Goal: Contribute content: Add original content to the website for others to see

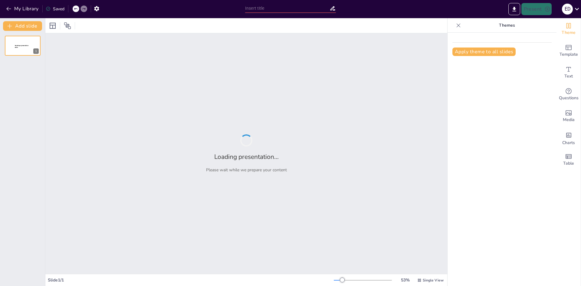
type input "Estructuras de Comunicación en Organizaciones: Tipos y Funciones"
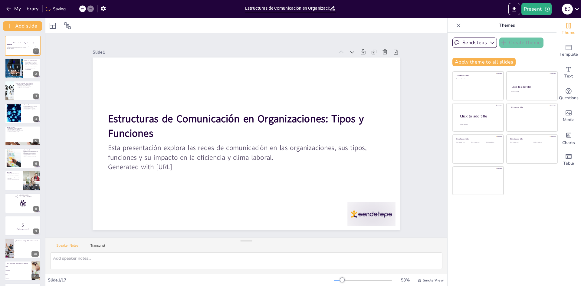
checkbox input "true"
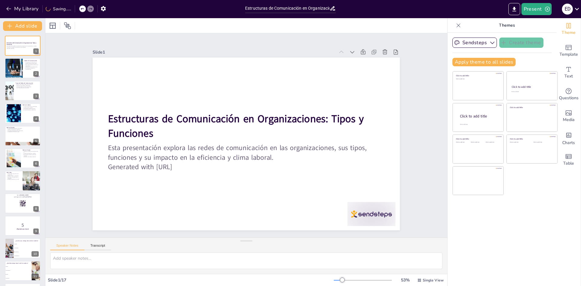
checkbox input "true"
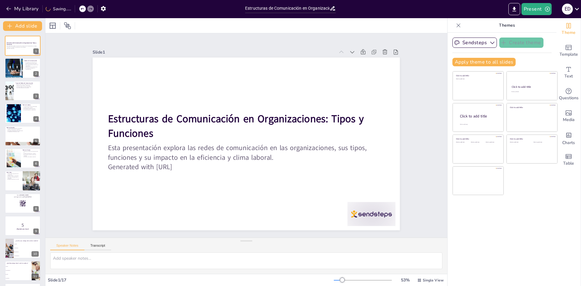
checkbox input "true"
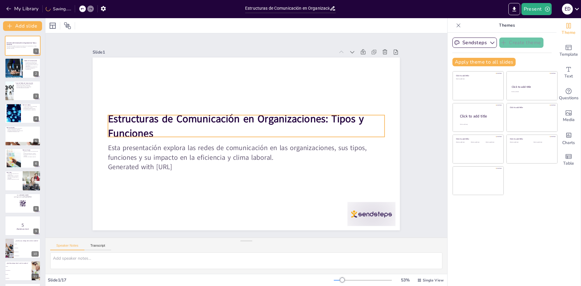
checkbox input "true"
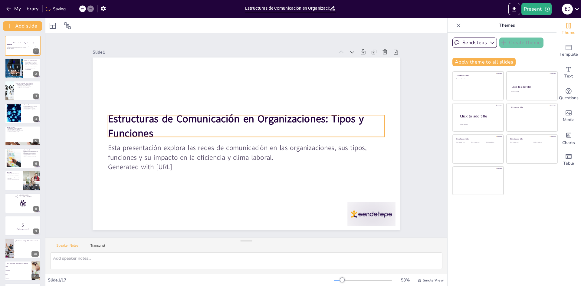
checkbox input "true"
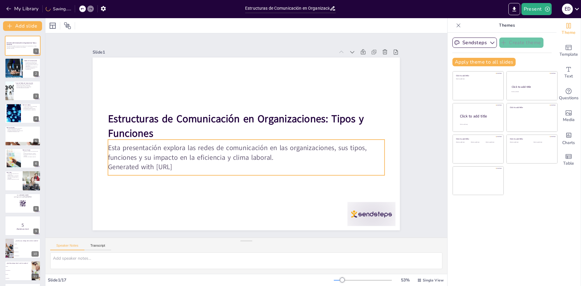
checkbox input "true"
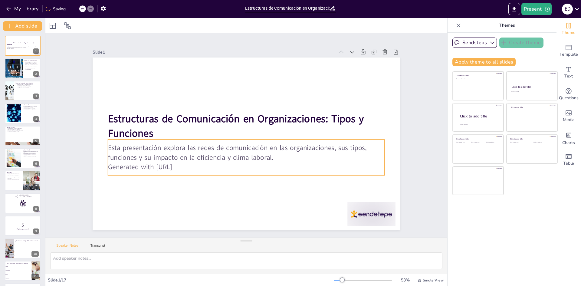
checkbox input "true"
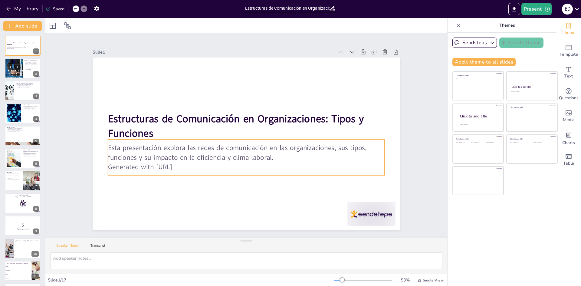
checkbox input "true"
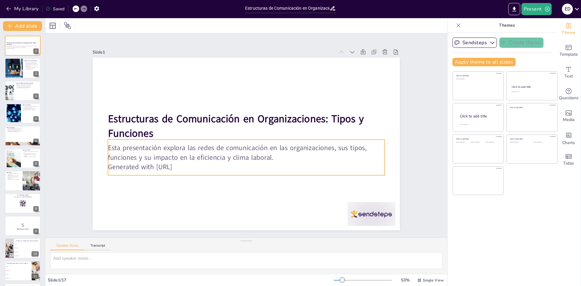
checkbox input "true"
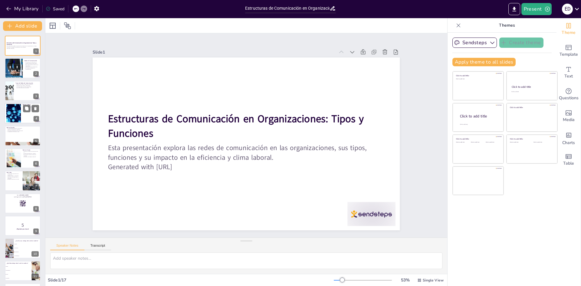
checkbox input "true"
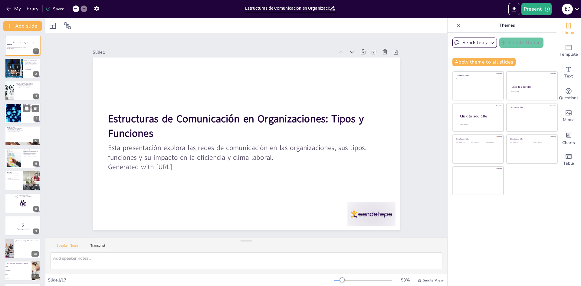
click at [32, 117] on div at bounding box center [23, 113] width 36 height 21
checkbox input "true"
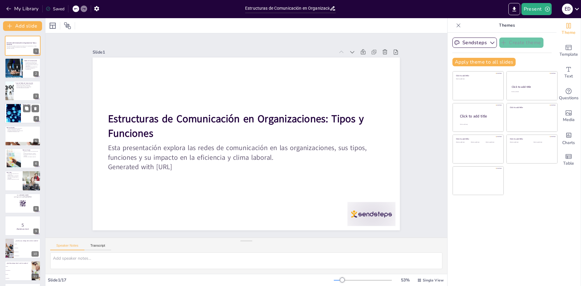
checkbox input "true"
type textarea "La jerarquía es un aspecto clave de la red en cadena, ya que define cómo fluye …"
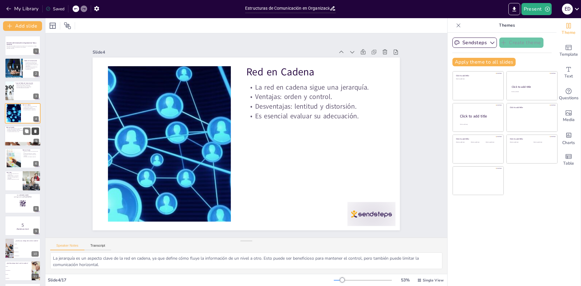
checkbox input "true"
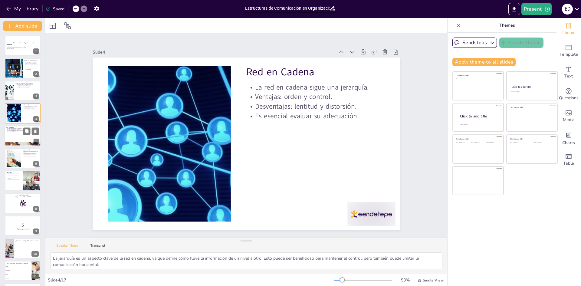
checkbox input "true"
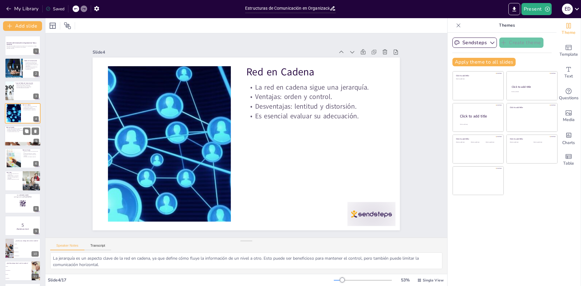
click at [35, 136] on div at bounding box center [23, 136] width 36 height 21
checkbox input "true"
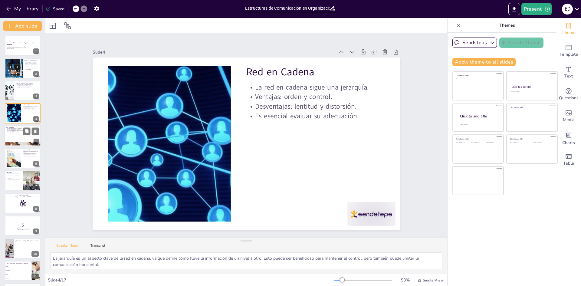
checkbox input "true"
type textarea "El nodo central es clave en la red en estrella, ya que su capacidad para gestio…"
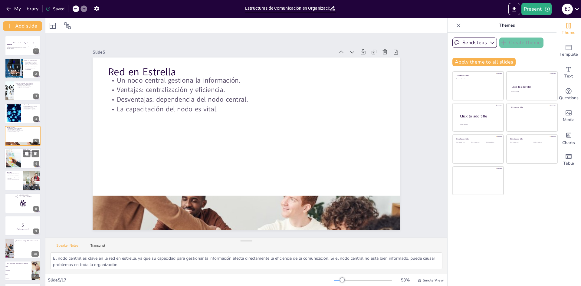
checkbox input "true"
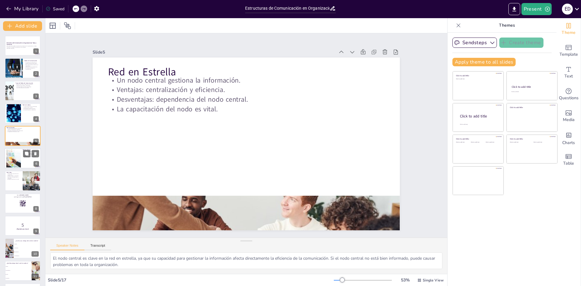
checkbox input "true"
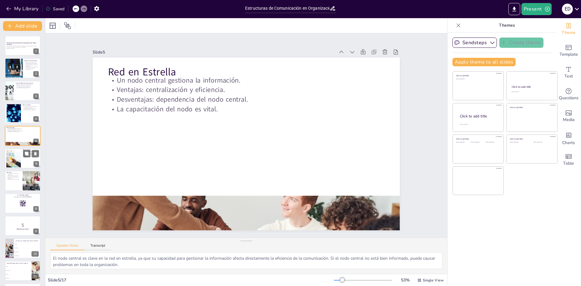
checkbox input "true"
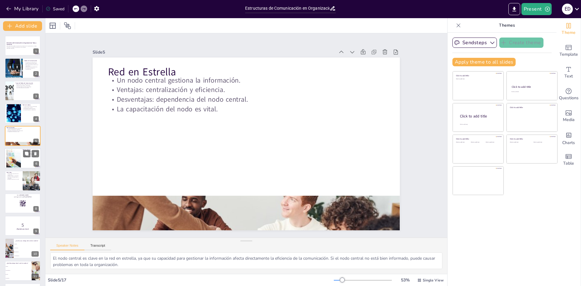
click at [26, 161] on div at bounding box center [23, 158] width 36 height 21
checkbox input "true"
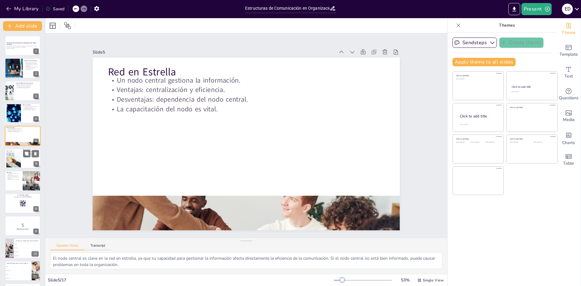
checkbox input "true"
type textarea "La comunicación entre todos los miembros es un aspecto positivo de la red en cí…"
checkbox input "true"
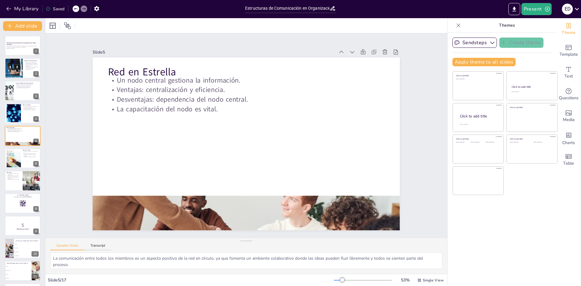
checkbox input "true"
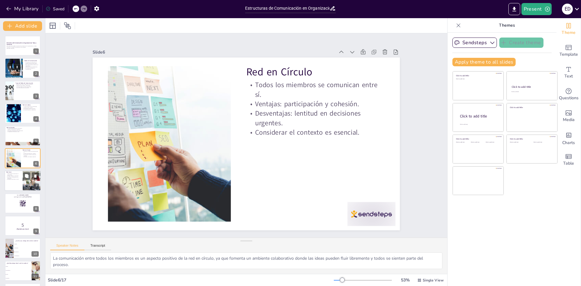
checkbox input "true"
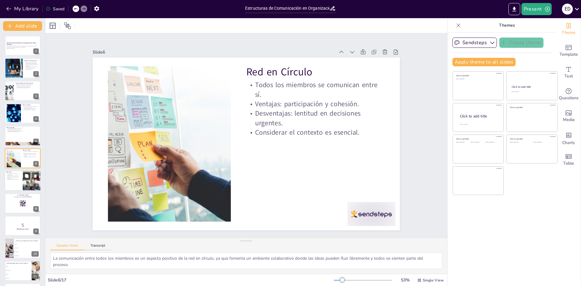
checkbox input "true"
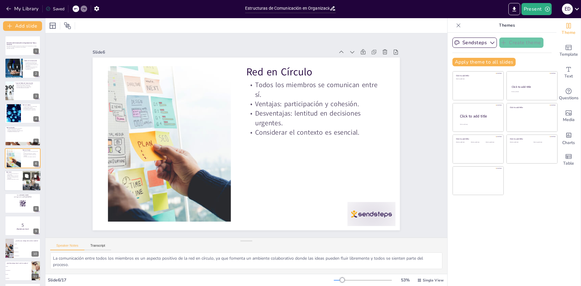
click at [27, 173] on button at bounding box center [26, 175] width 7 height 7
type textarea "La comunicación sin restricciones es una ventaja significativa de la red libre,…"
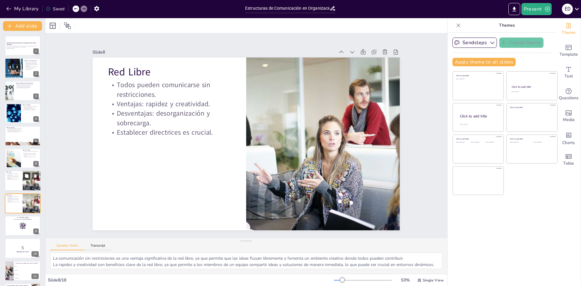
scroll to position [45, 0]
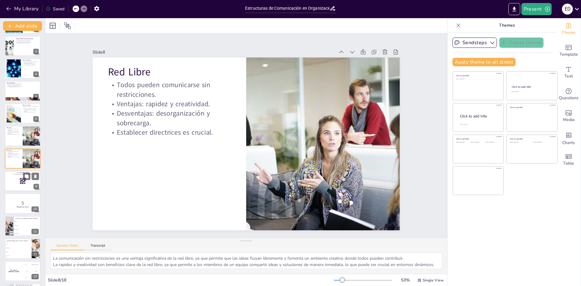
checkbox input "true"
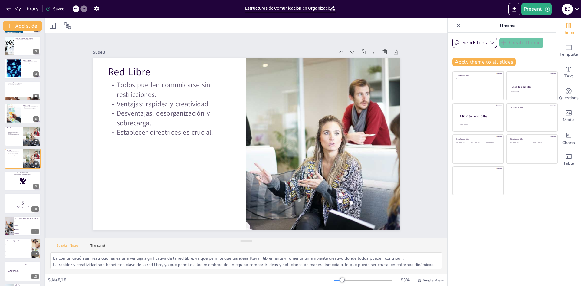
checkbox input "true"
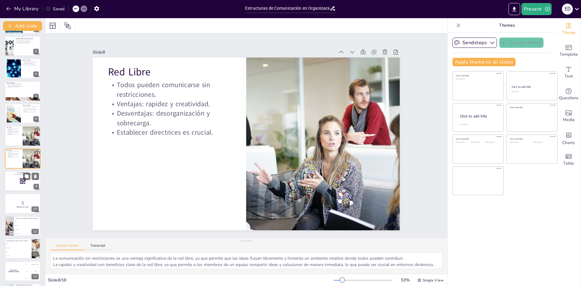
checkbox input "true"
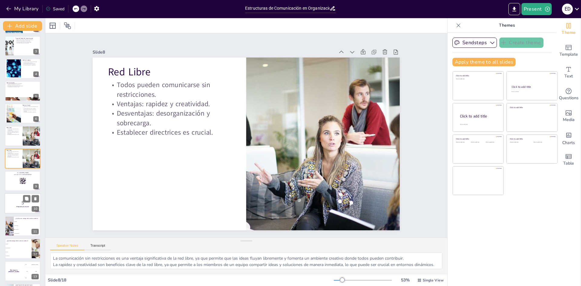
checkbox input "true"
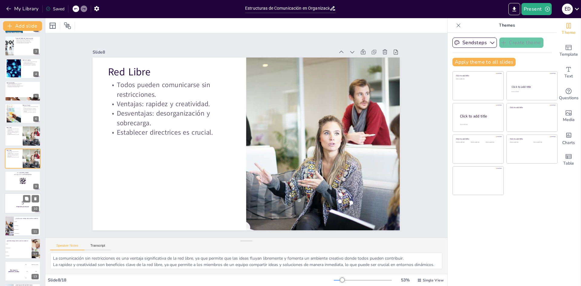
checkbox input "true"
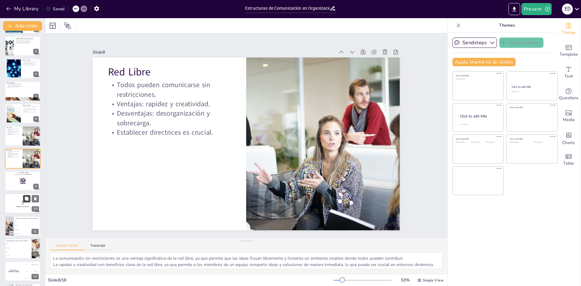
checkbox input "true"
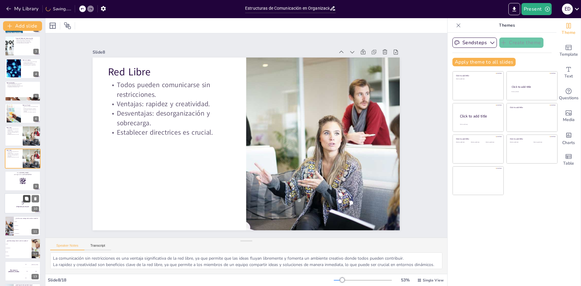
click at [27, 198] on icon at bounding box center [27, 199] width 4 height 4
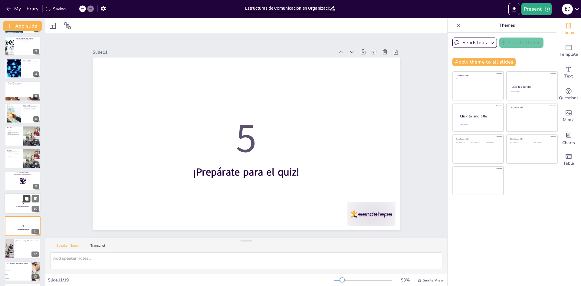
scroll to position [112, 0]
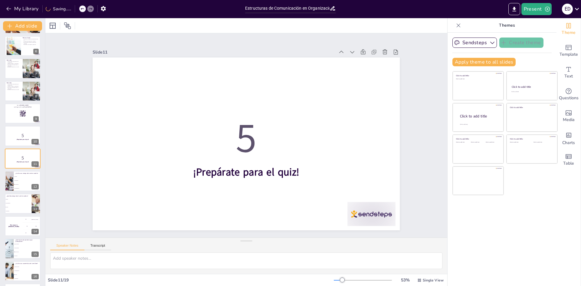
checkbox input "true"
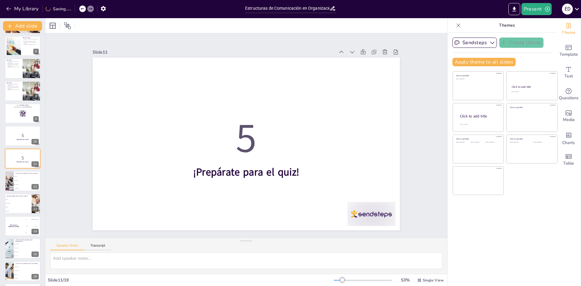
checkbox input "true"
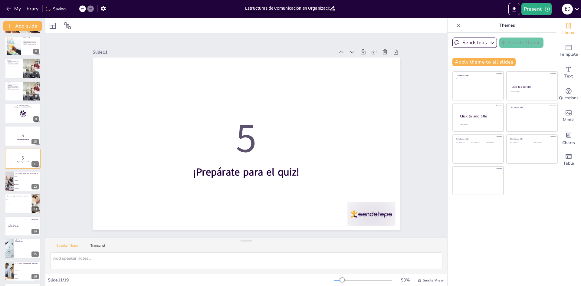
checkbox input "true"
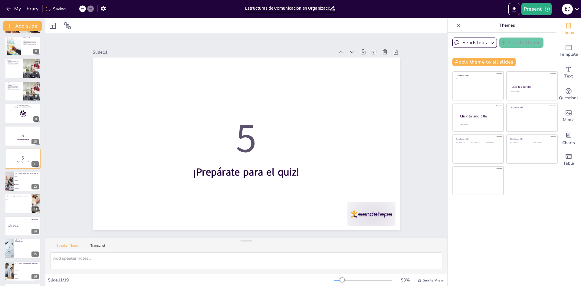
checkbox input "true"
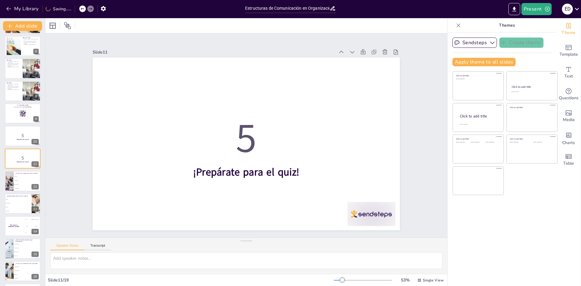
checkbox input "true"
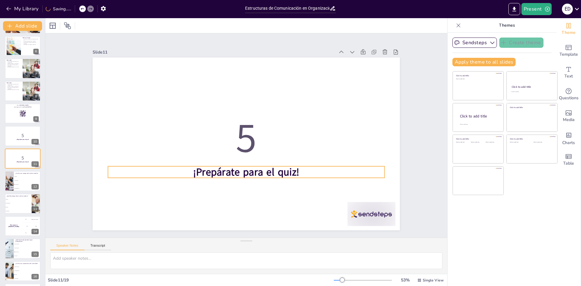
checkbox input "true"
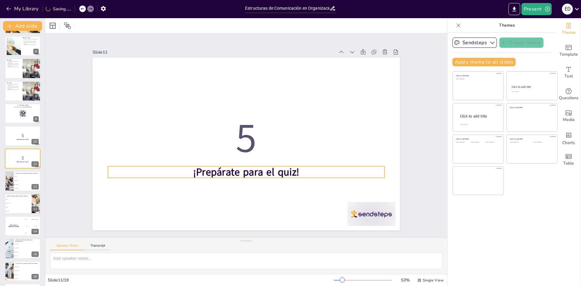
checkbox input "true"
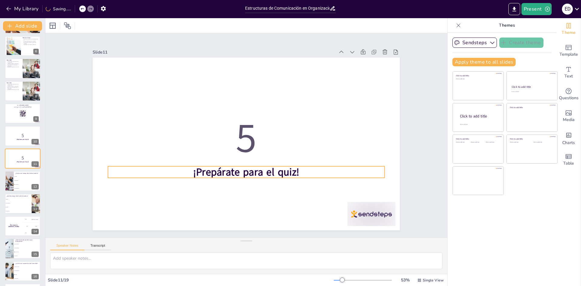
checkbox input "true"
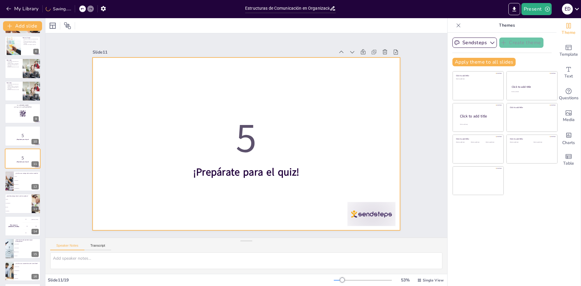
checkbox input "true"
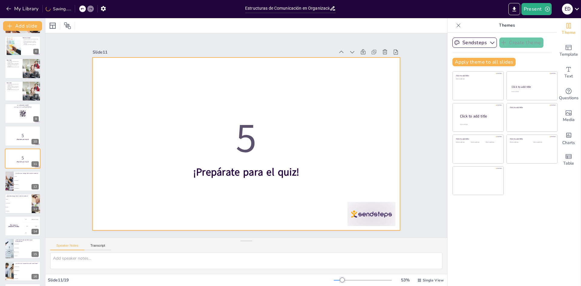
checkbox input "true"
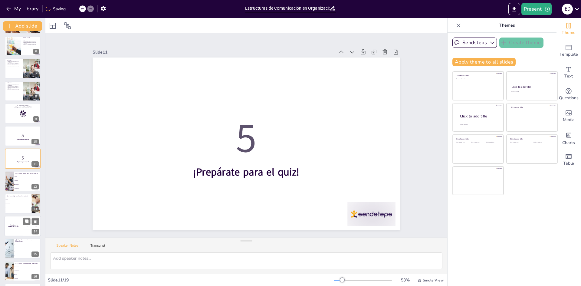
checkbox input "true"
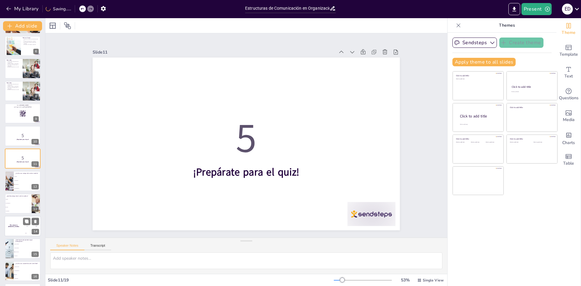
checkbox input "true"
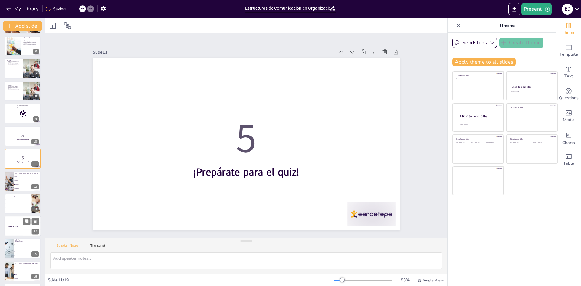
checkbox input "true"
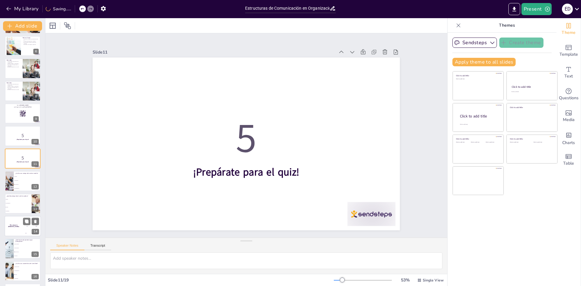
checkbox input "true"
click at [18, 228] on div "The winner is [PERSON_NAME]" at bounding box center [14, 226] width 18 height 21
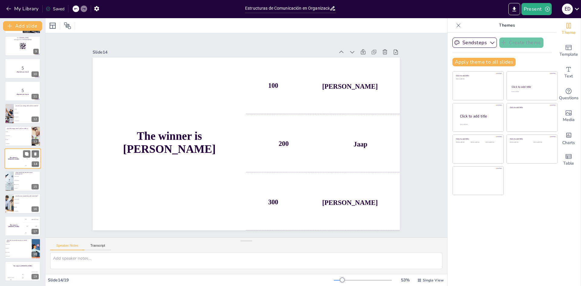
click at [18, 228] on div "The winner is [PERSON_NAME]" at bounding box center [14, 226] width 18 height 20
click at [21, 246] on li "Red en Círculo" at bounding box center [18, 244] width 27 height 4
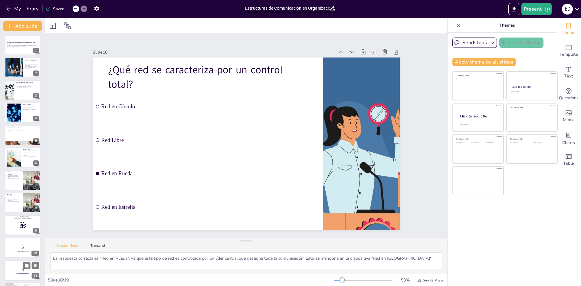
scroll to position [0, 0]
